Goal: Task Accomplishment & Management: Manage account settings

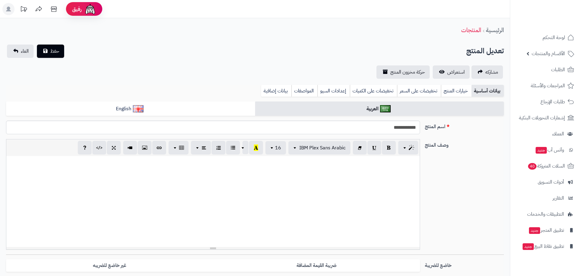
select select
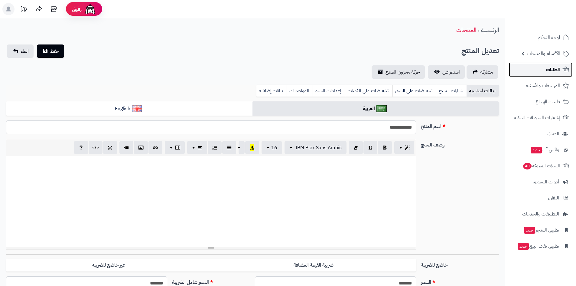
click at [552, 68] on span "الطلبات" at bounding box center [553, 69] width 14 height 8
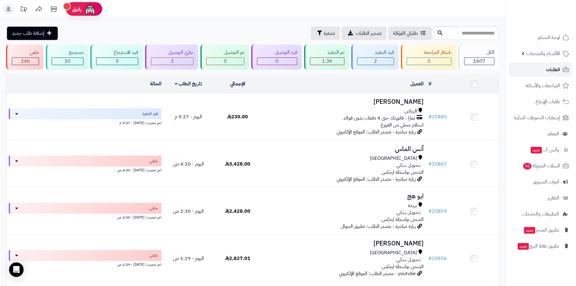
click at [552, 70] on span "الطلبات" at bounding box center [553, 69] width 14 height 8
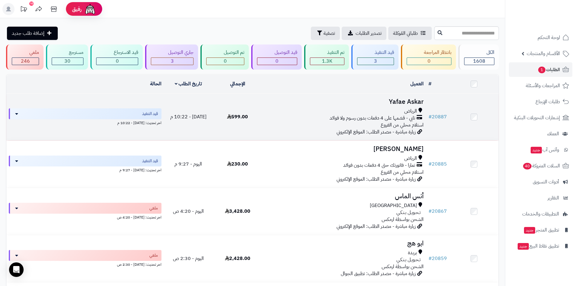
click at [317, 105] on td "Yafae Askar الرياض تابي - قسّمها على 4 دفعات بدون رسوم ولا فوائد استلام محلي من…" at bounding box center [344, 116] width 164 height 47
click at [368, 103] on h3 "Yafae Askar" at bounding box center [344, 101] width 159 height 7
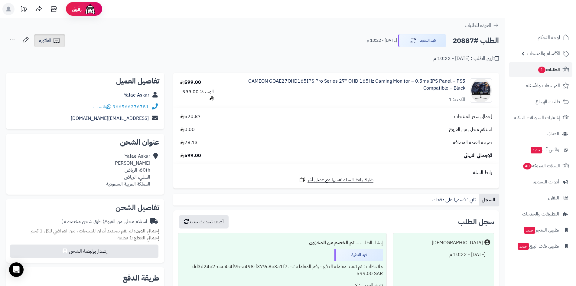
click at [51, 39] on span "الفاتورة" at bounding box center [45, 40] width 12 height 7
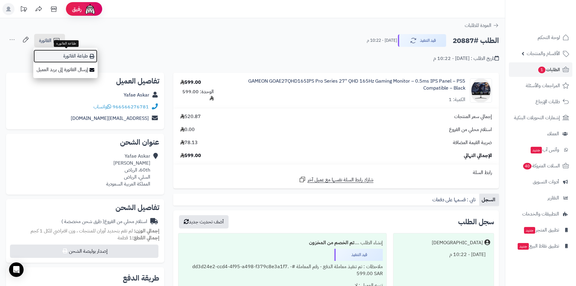
click at [64, 55] on link "طباعة الفاتورة" at bounding box center [65, 56] width 64 height 14
